Goal: Information Seeking & Learning: Check status

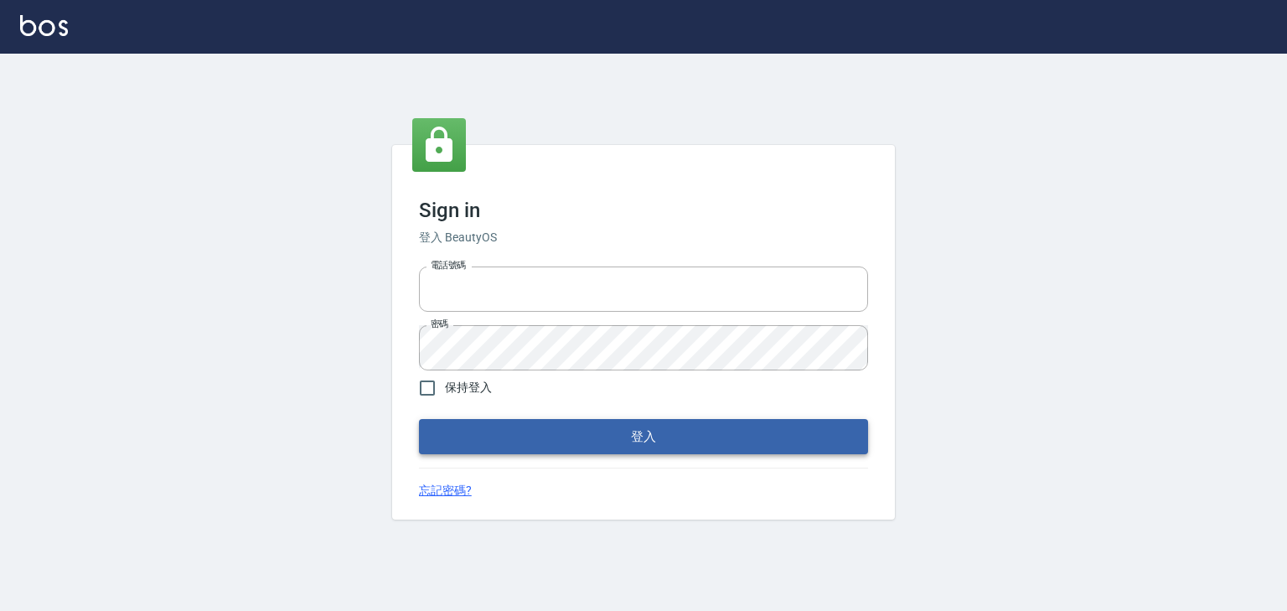
type input "0952331713"
click at [566, 422] on button "登入" at bounding box center [643, 436] width 449 height 35
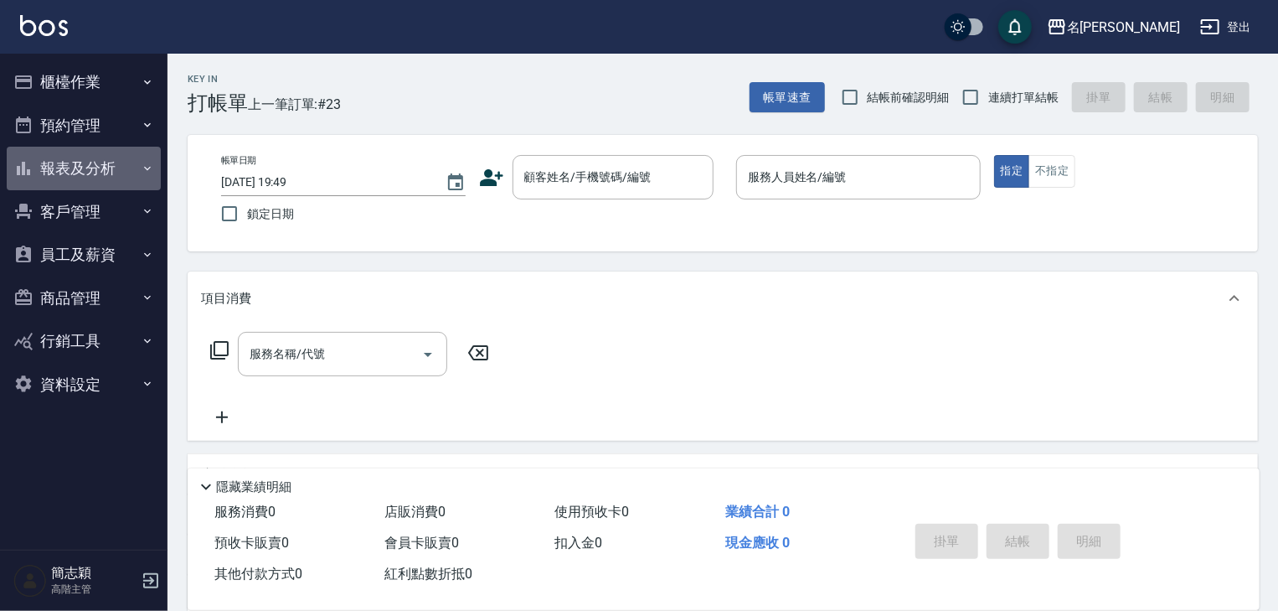
click at [141, 167] on icon "button" at bounding box center [147, 168] width 13 height 13
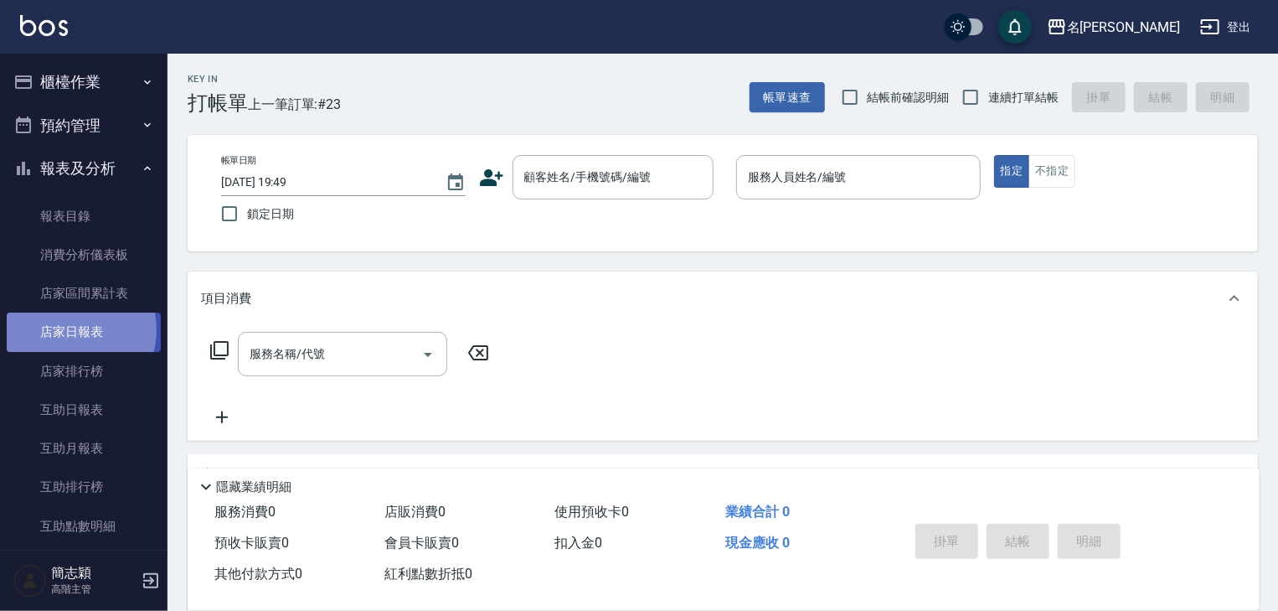
click at [70, 329] on link "店家日報表" at bounding box center [84, 331] width 154 height 39
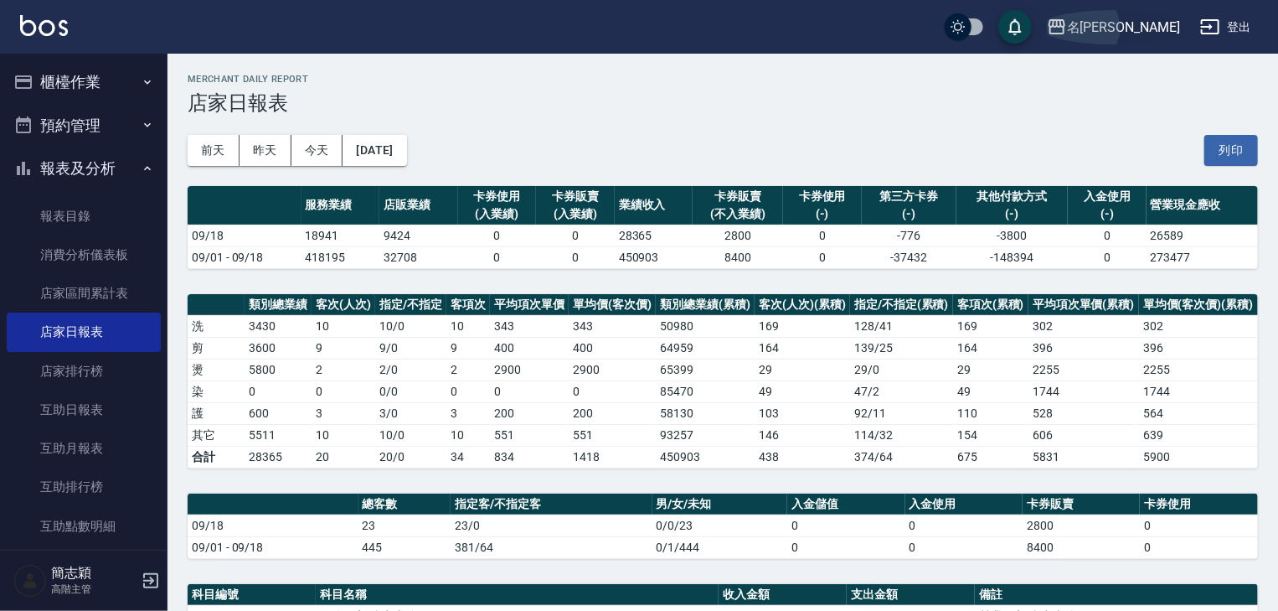
click at [1067, 25] on icon "button" at bounding box center [1057, 27] width 20 height 20
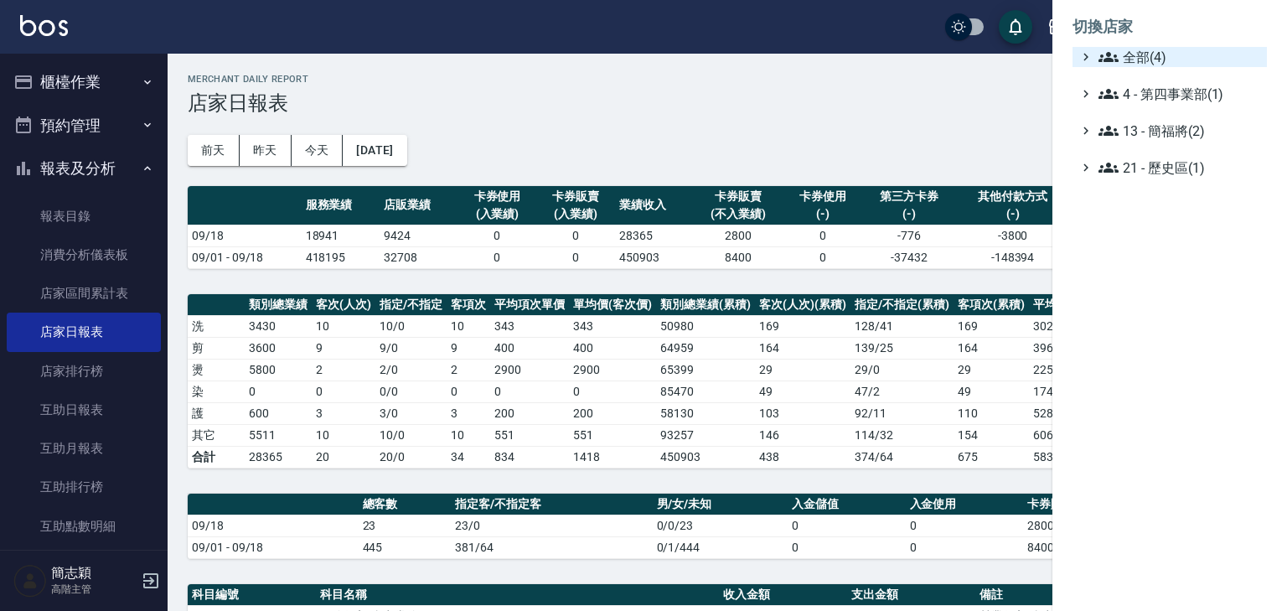
click at [1095, 52] on div "全部(4)" at bounding box center [1177, 57] width 165 height 20
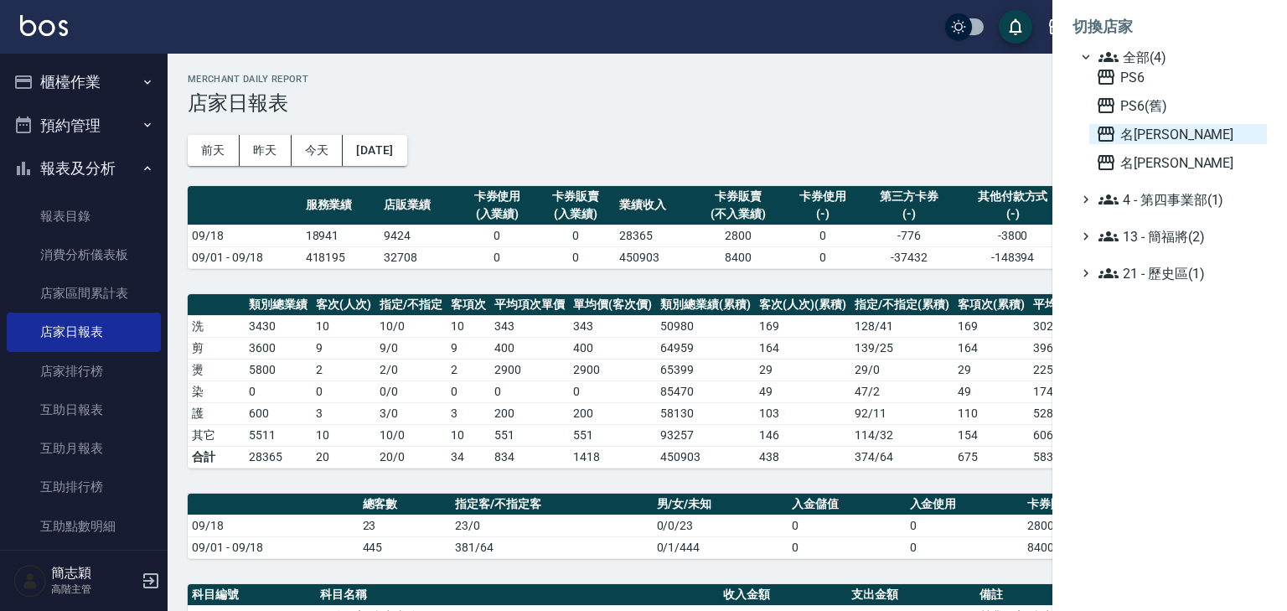
click at [1097, 134] on icon at bounding box center [1106, 134] width 20 height 20
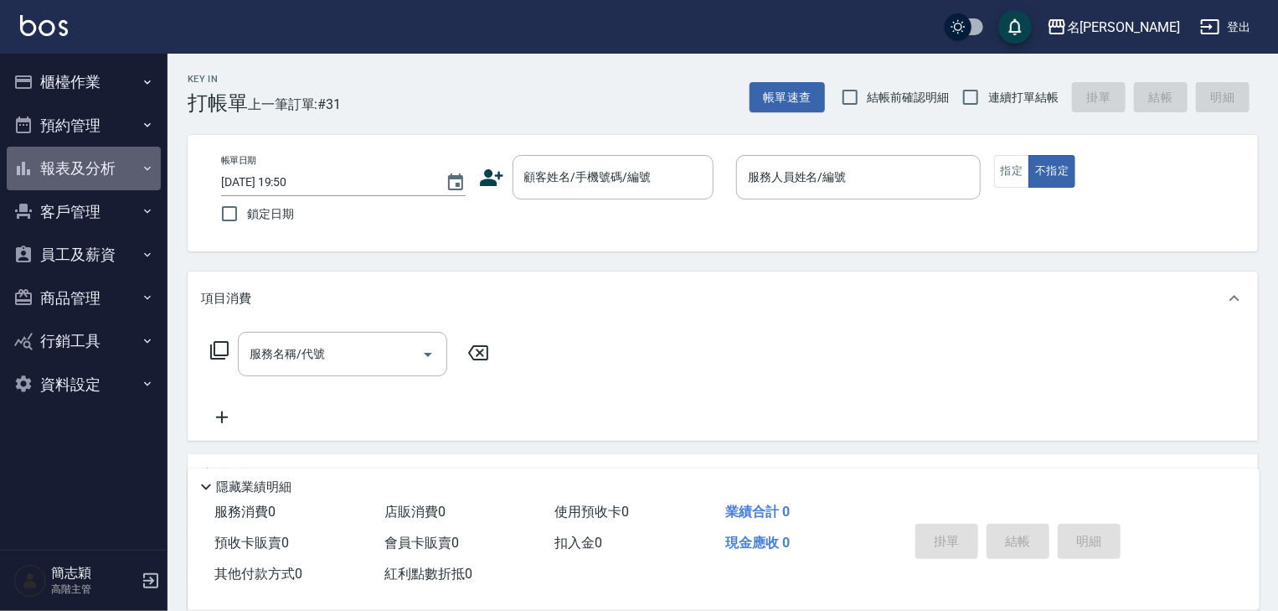
click at [144, 168] on icon "button" at bounding box center [147, 168] width 13 height 13
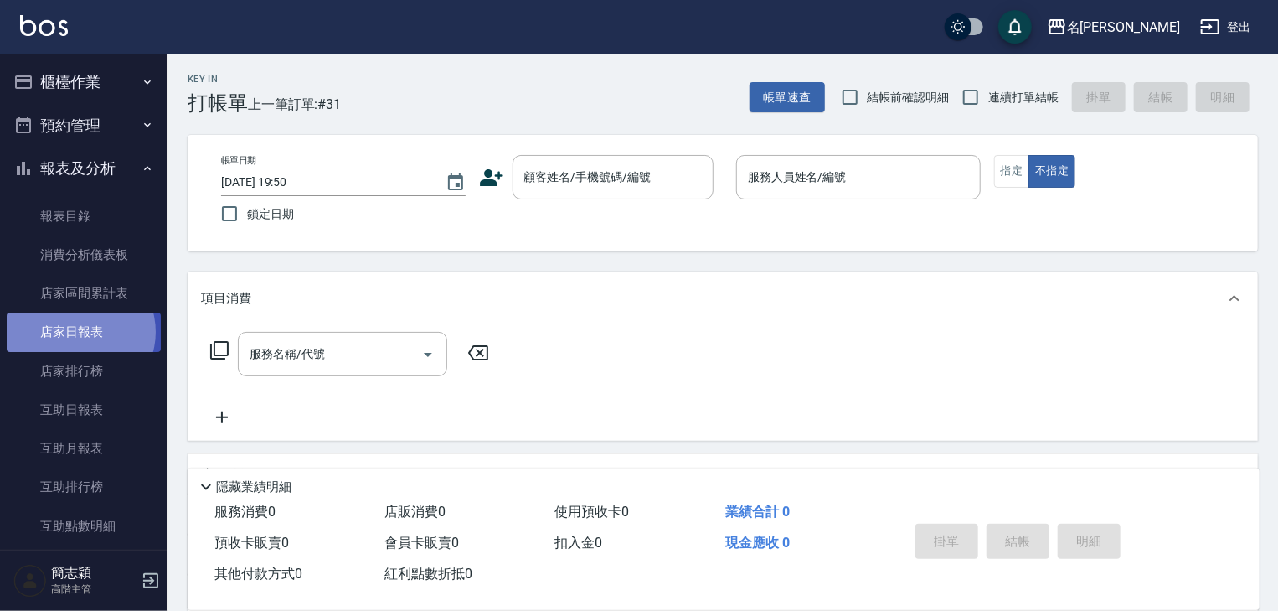
click at [80, 332] on link "店家日報表" at bounding box center [84, 331] width 154 height 39
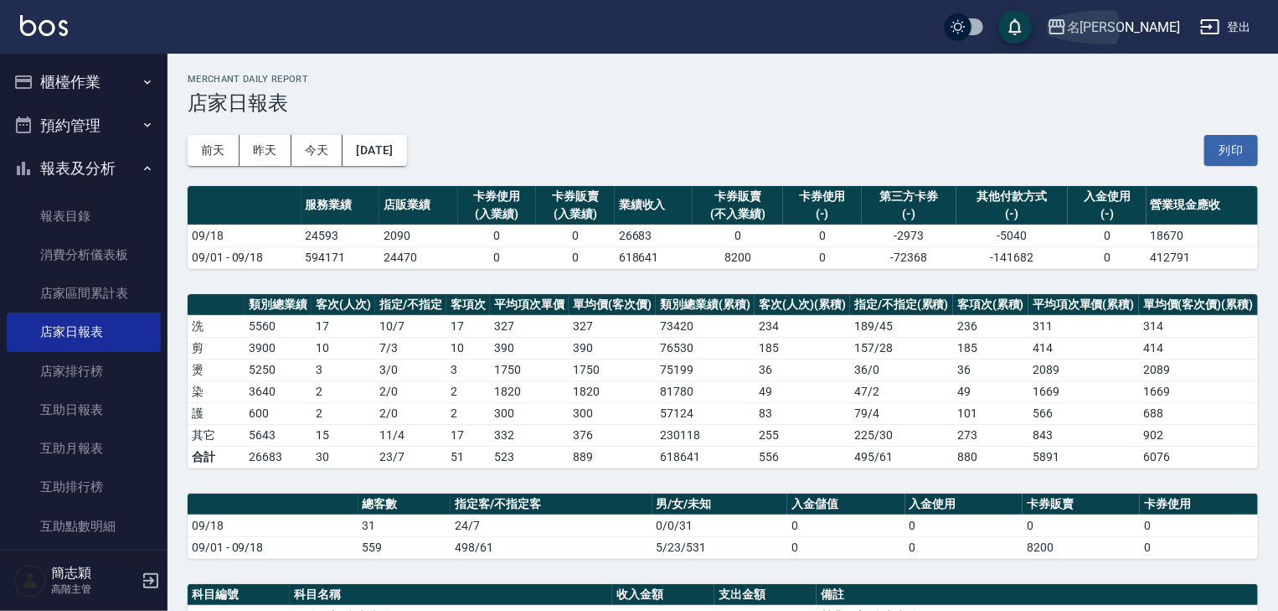
click at [1065, 26] on icon "button" at bounding box center [1057, 26] width 17 height 15
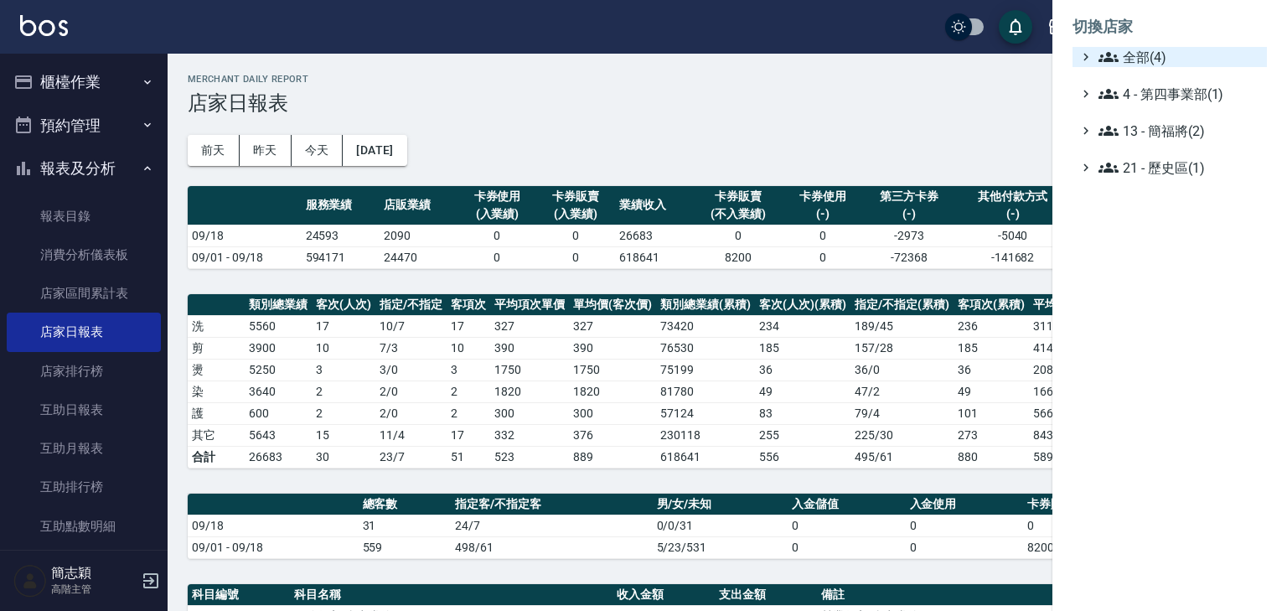
click at [1115, 50] on icon at bounding box center [1108, 57] width 20 height 20
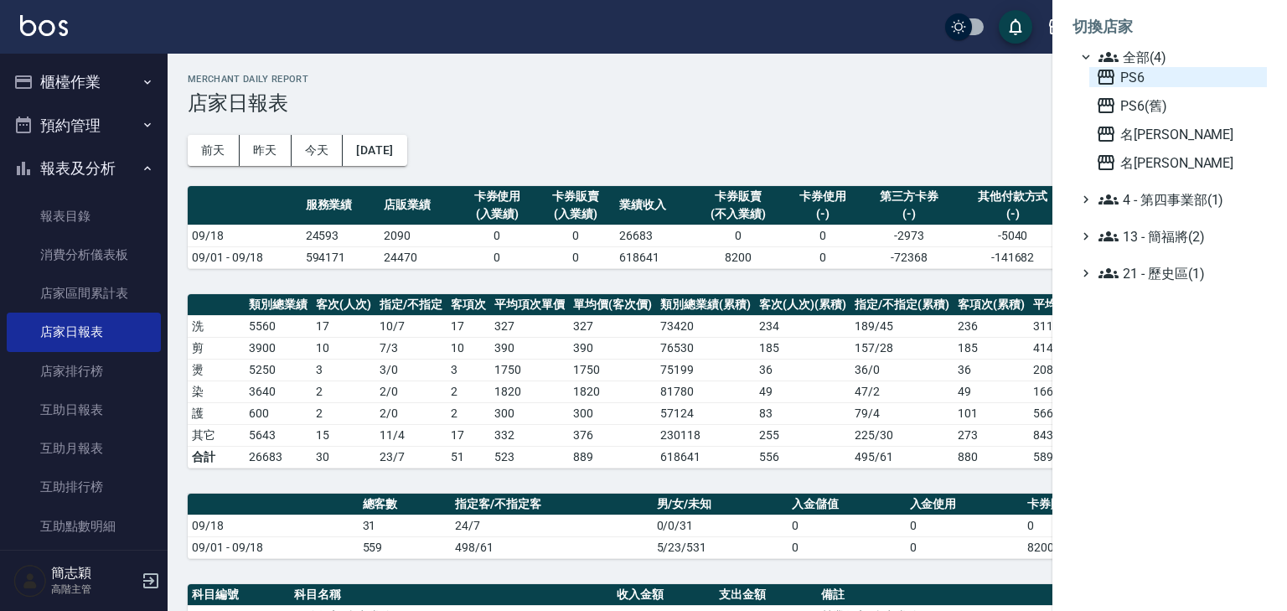
click at [1108, 73] on icon at bounding box center [1106, 77] width 20 height 20
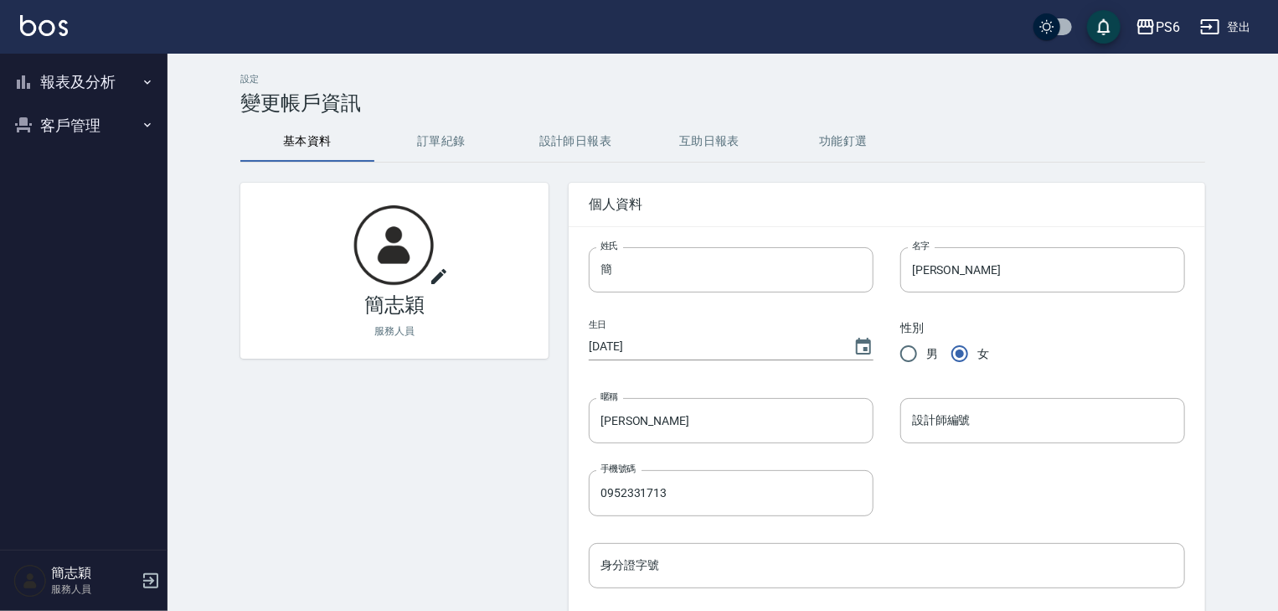
click at [147, 82] on icon "button" at bounding box center [147, 82] width 7 height 4
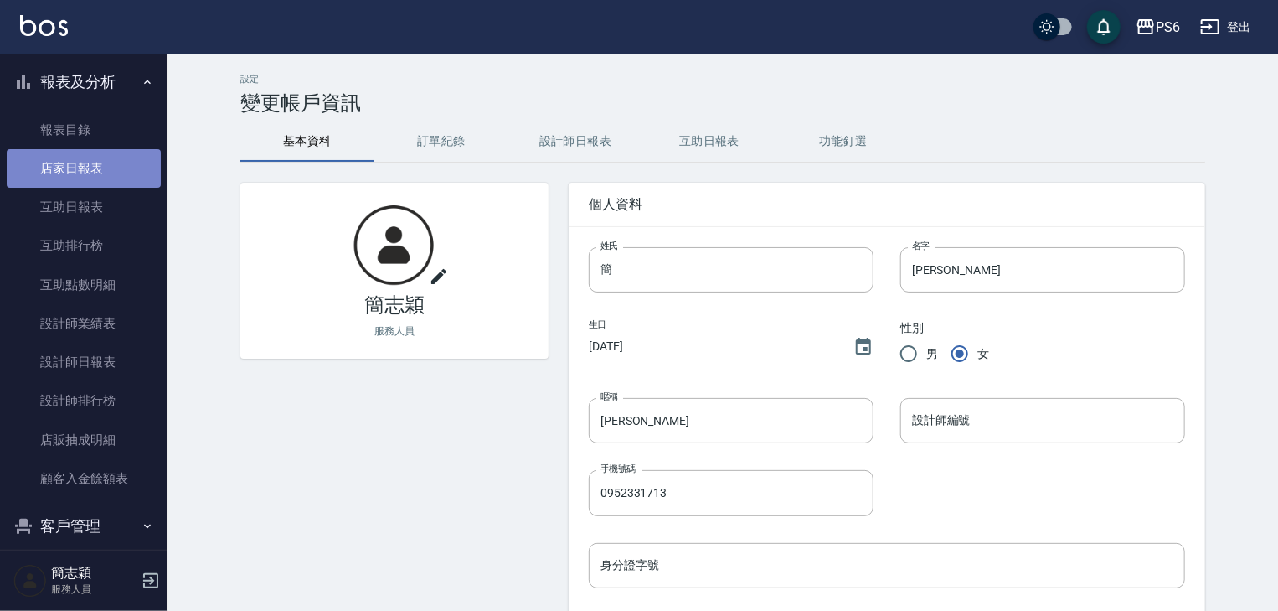
click at [90, 171] on link "店家日報表" at bounding box center [84, 168] width 154 height 39
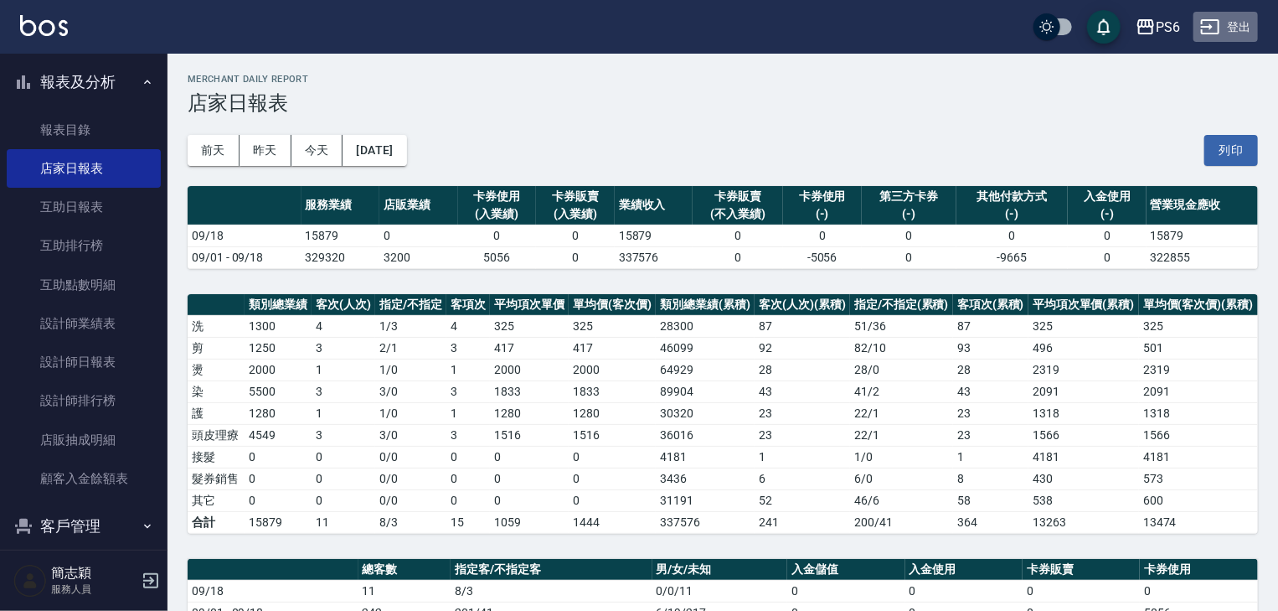
click at [1225, 31] on button "登出" at bounding box center [1226, 27] width 64 height 31
